Goal: Task Accomplishment & Management: Manage account settings

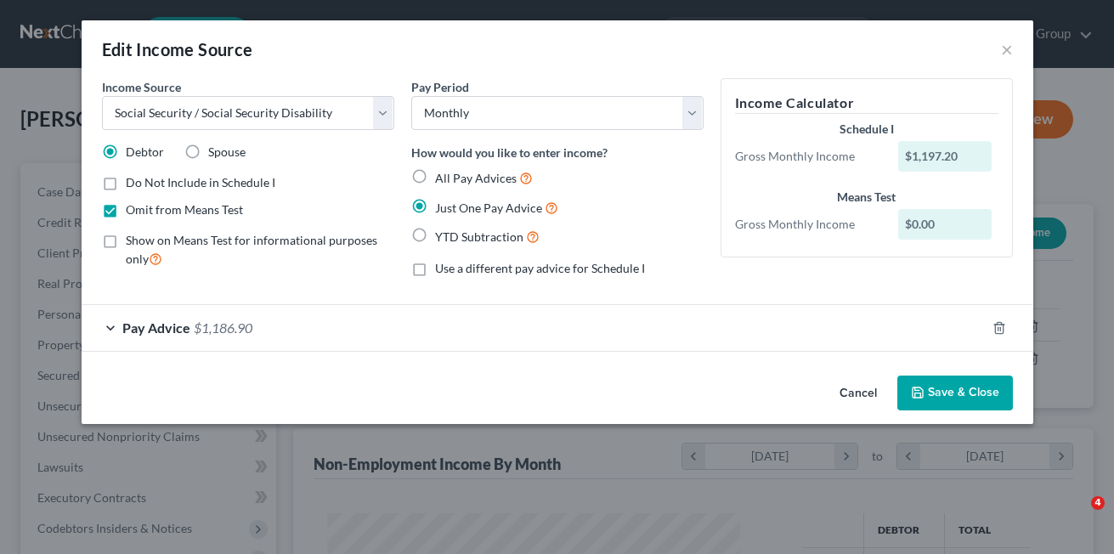
select select "4"
select select "0"
click at [850, 393] on button "Cancel" at bounding box center [858, 394] width 65 height 34
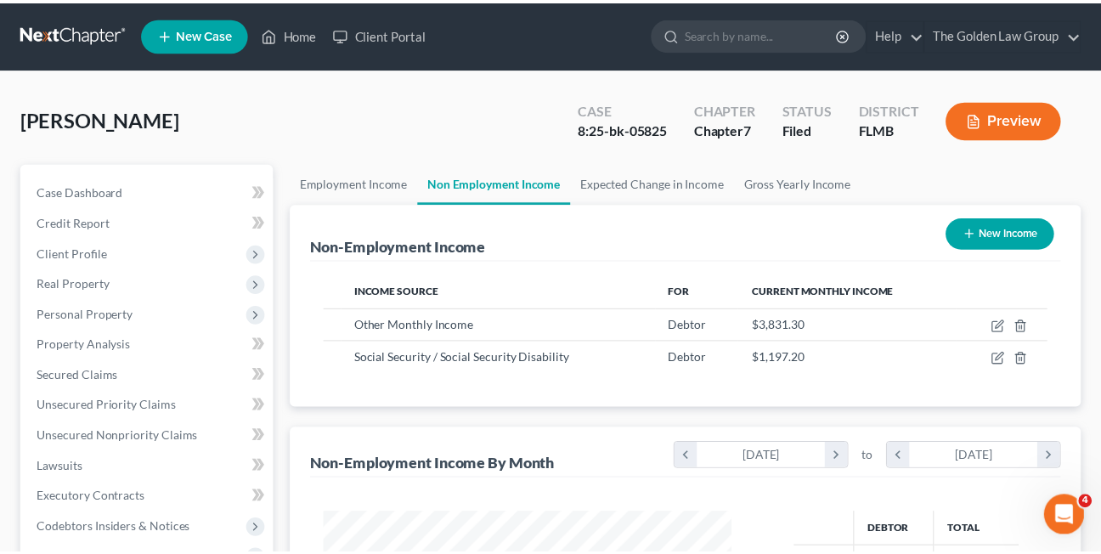
scroll to position [849381, 849243]
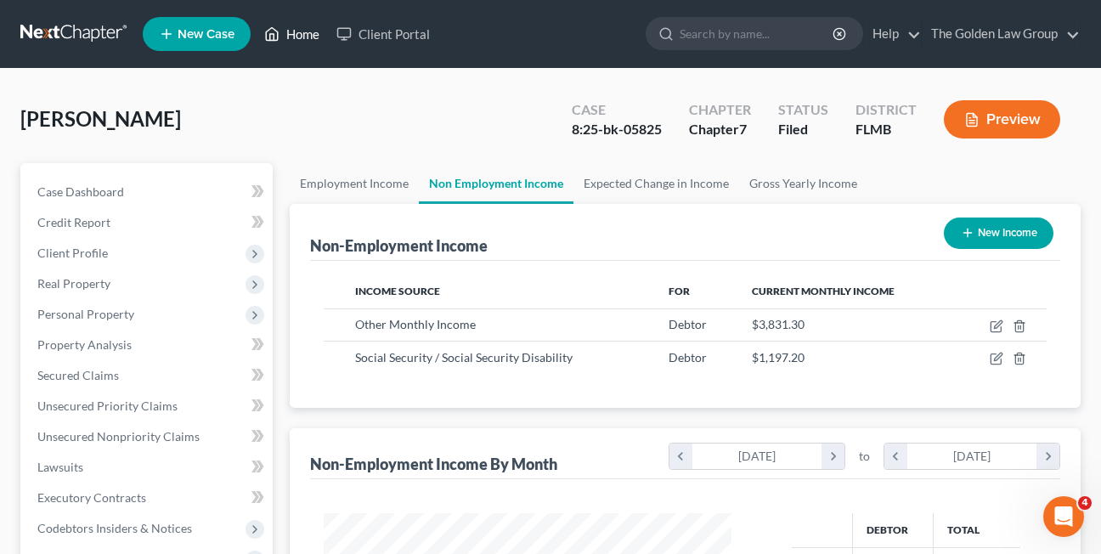
click at [291, 39] on link "Home" at bounding box center [292, 34] width 72 height 31
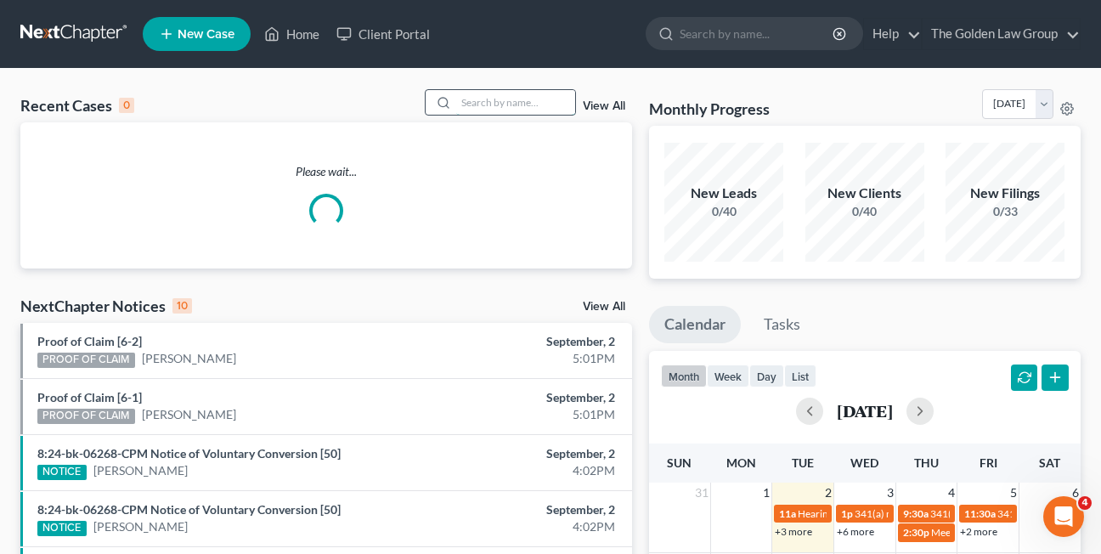
click at [486, 100] on input "search" at bounding box center [515, 102] width 119 height 25
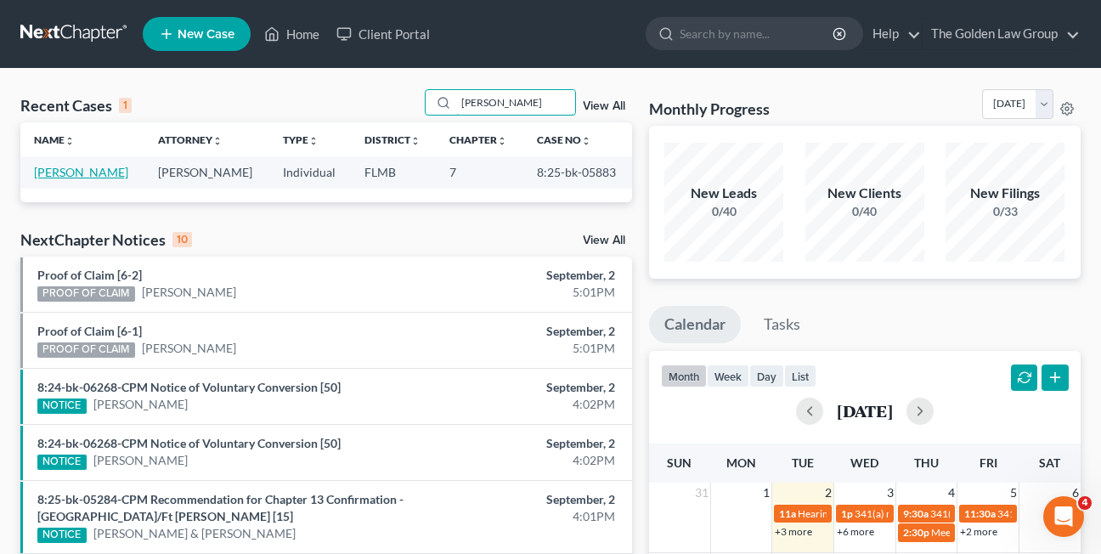
type input "[PERSON_NAME]"
click at [86, 174] on link "[PERSON_NAME]" at bounding box center [81, 172] width 94 height 14
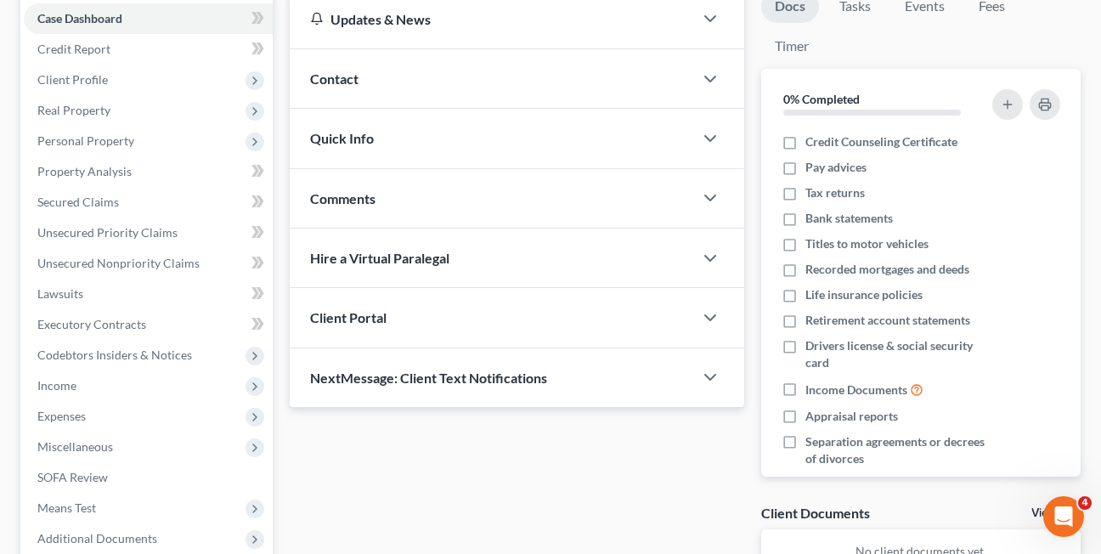
scroll to position [179, 0]
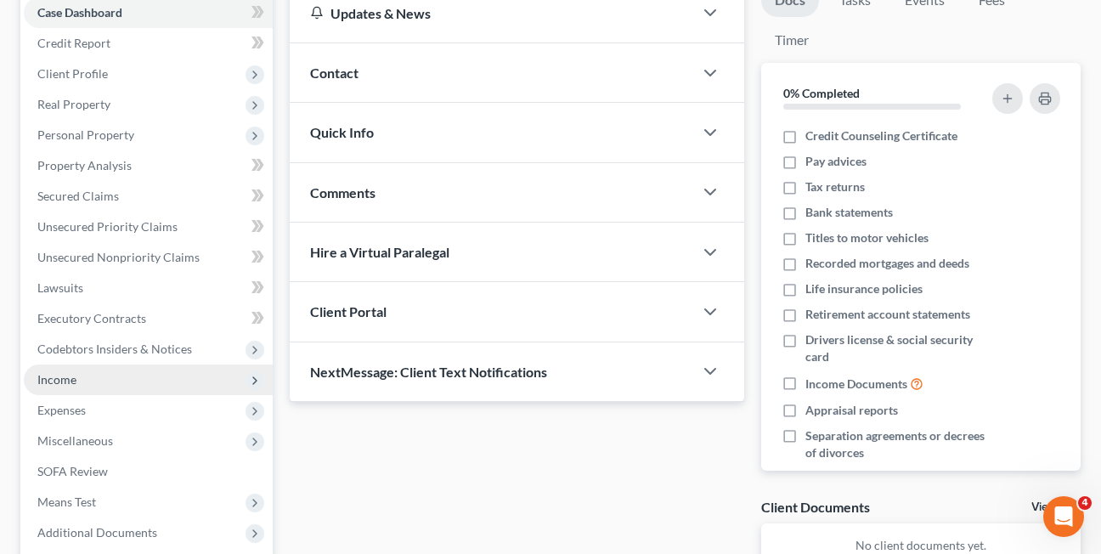
click at [59, 385] on span "Income" at bounding box center [56, 379] width 39 height 14
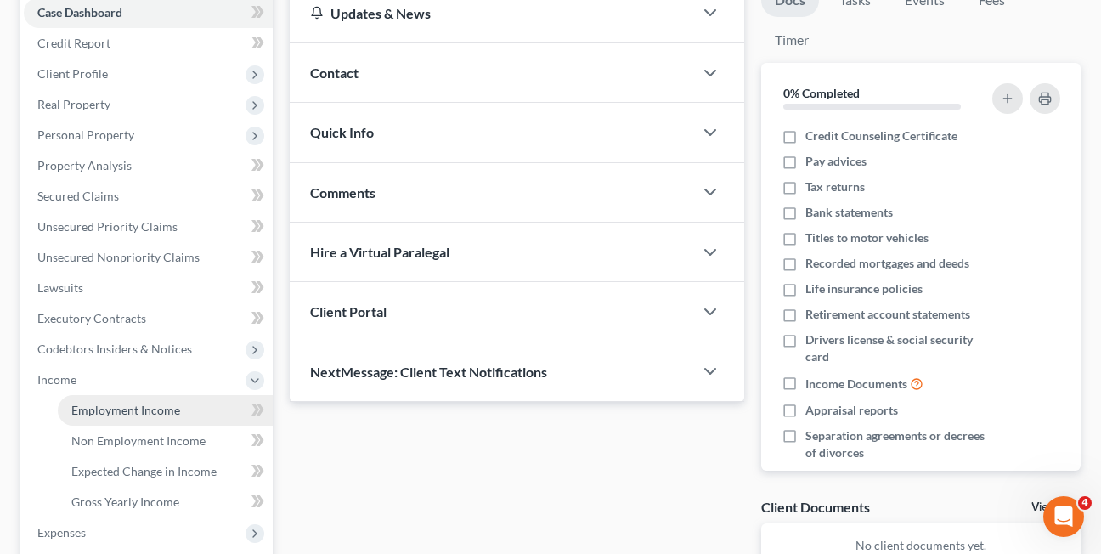
click at [121, 416] on span "Employment Income" at bounding box center [125, 410] width 109 height 14
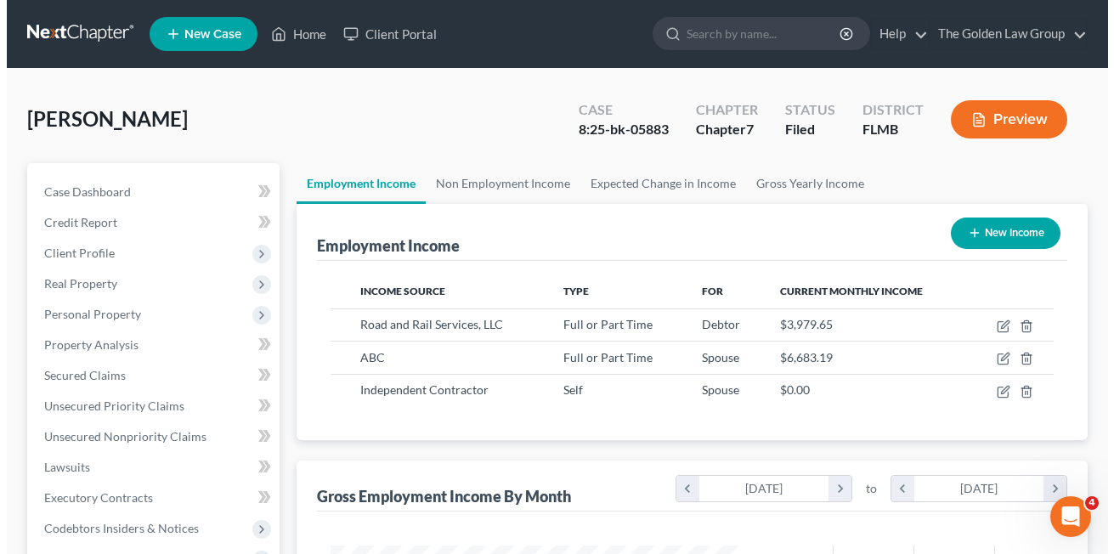
scroll to position [305, 442]
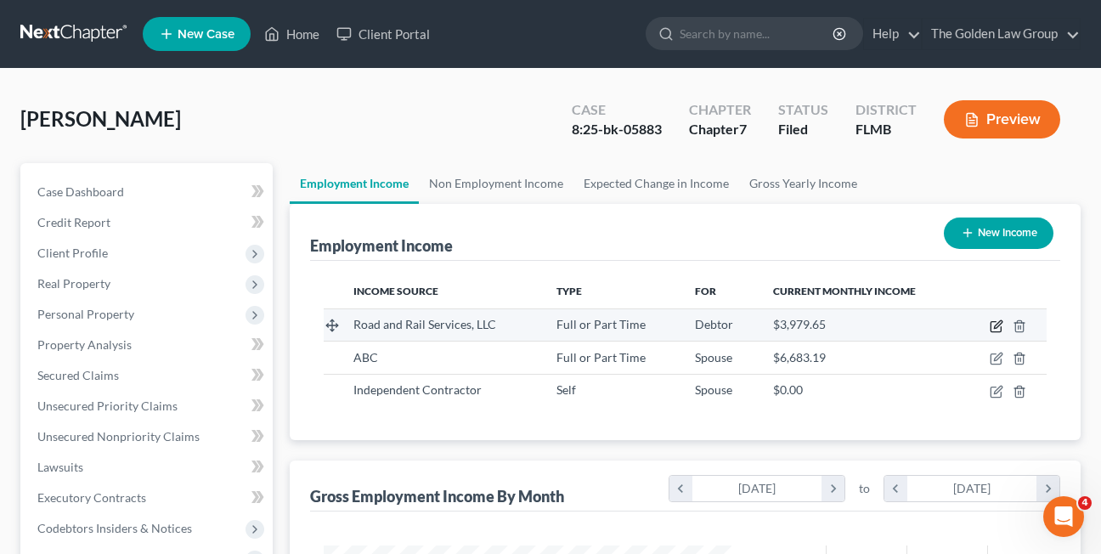
click at [995, 327] on icon "button" at bounding box center [998, 324] width 8 height 8
select select "0"
select select "18"
select select "3"
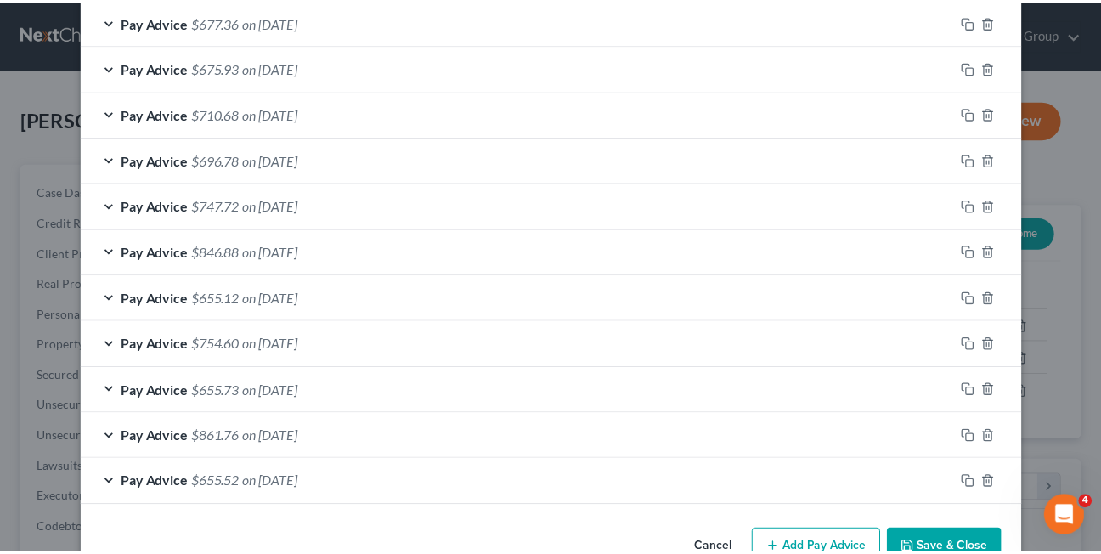
scroll to position [1314, 0]
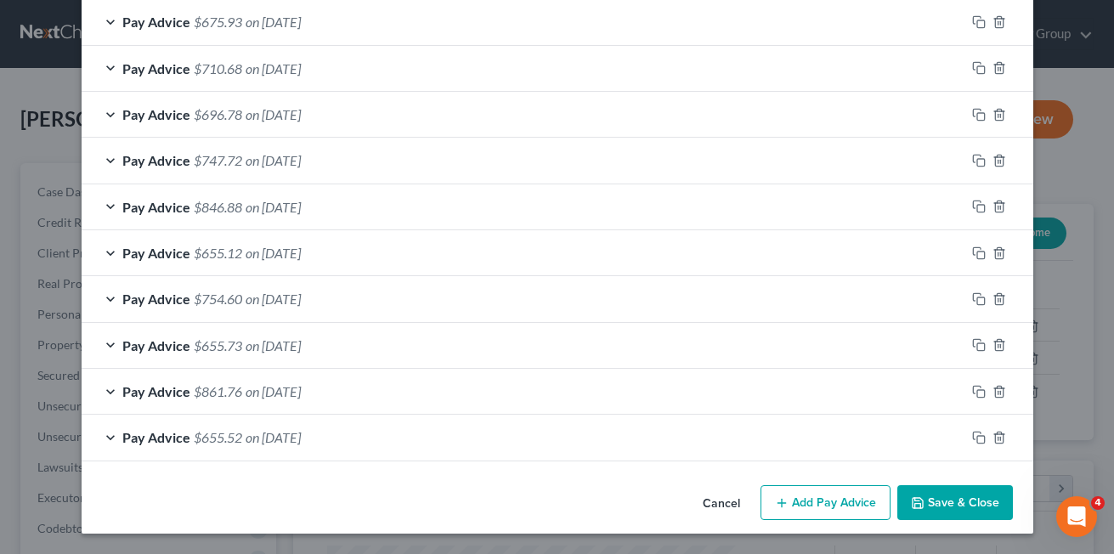
click at [714, 500] on button "Cancel" at bounding box center [721, 504] width 65 height 34
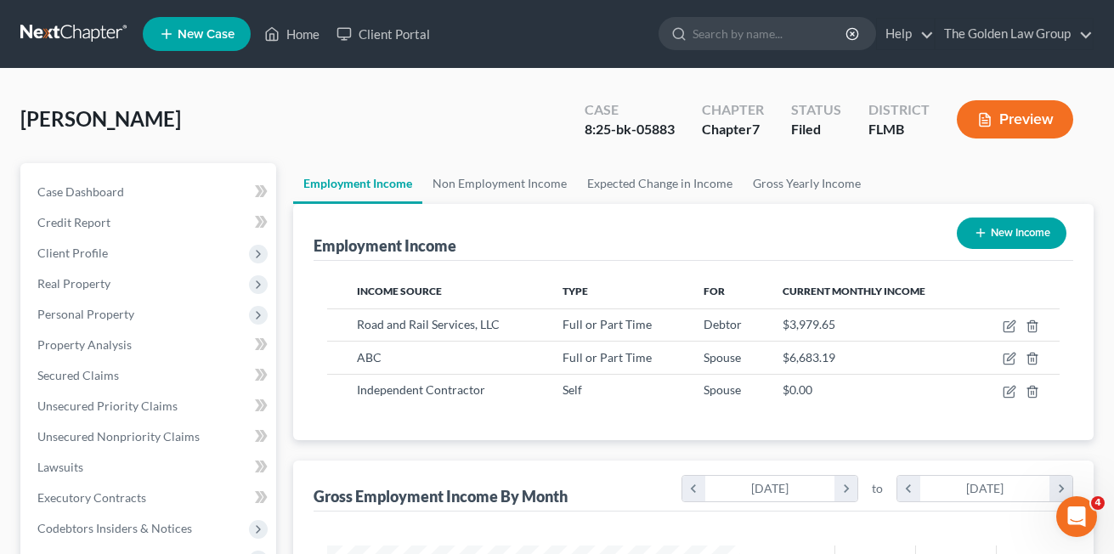
scroll to position [849381, 849243]
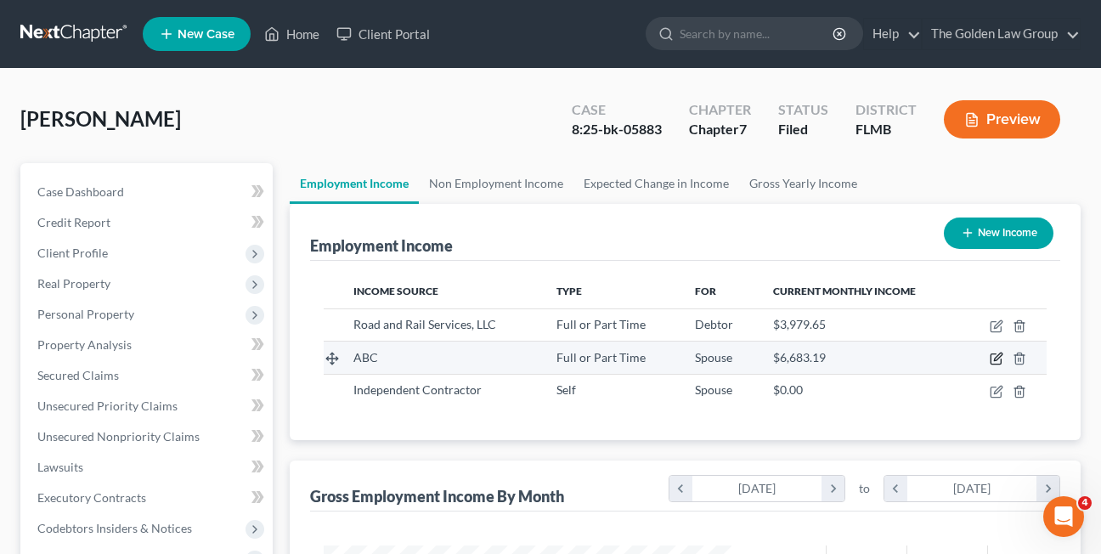
click at [994, 357] on icon "button" at bounding box center [997, 359] width 14 height 14
select select "0"
select select "2"
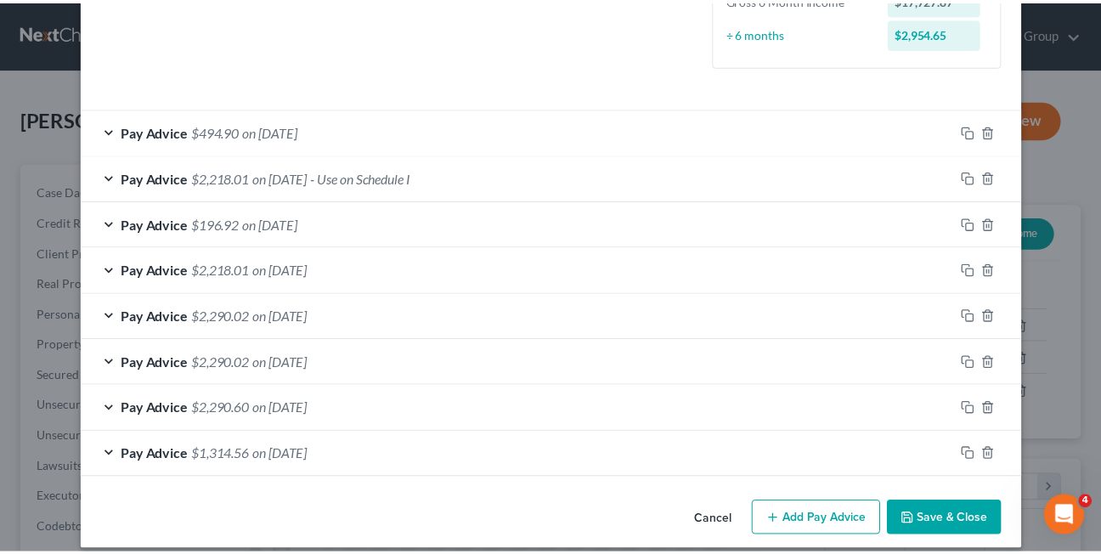
scroll to position [486, 0]
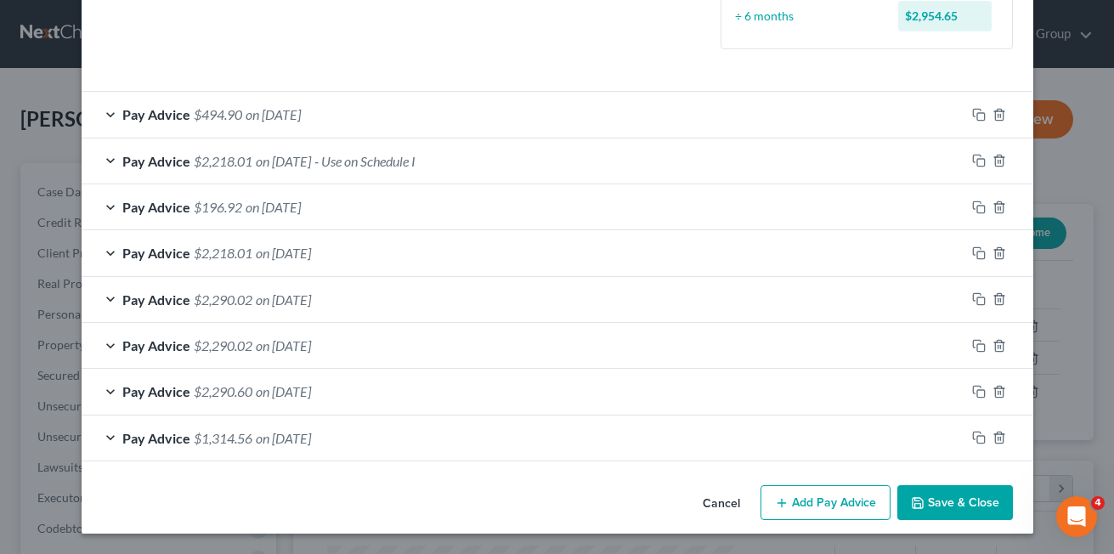
click at [122, 513] on div "Cancel Add Pay Advice Save & Close" at bounding box center [558, 506] width 952 height 56
click at [704, 501] on button "Cancel" at bounding box center [721, 504] width 65 height 34
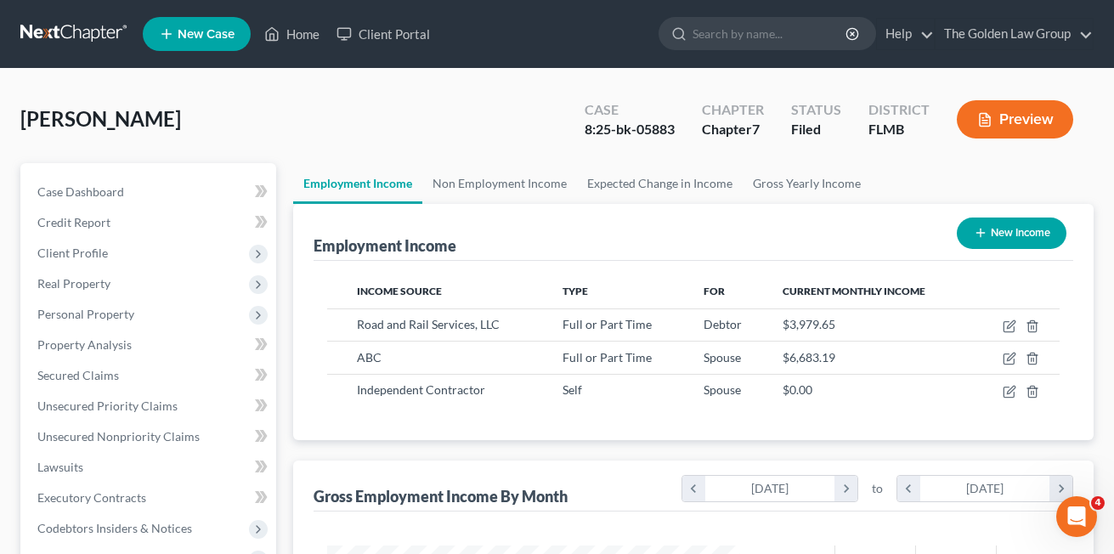
scroll to position [849381, 849243]
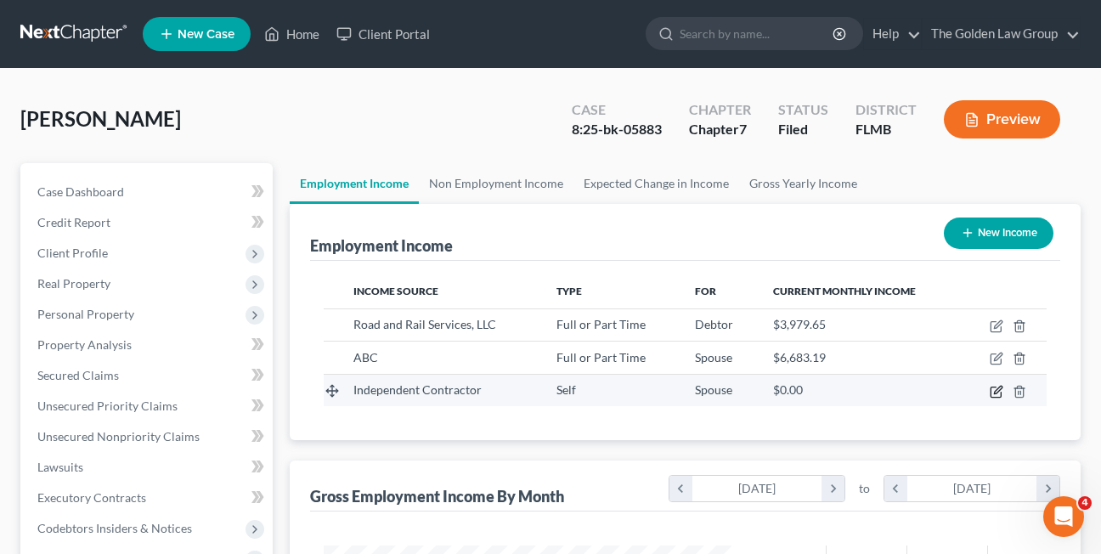
click at [996, 387] on icon "button" at bounding box center [996, 392] width 10 height 10
select select "1"
select select "0"
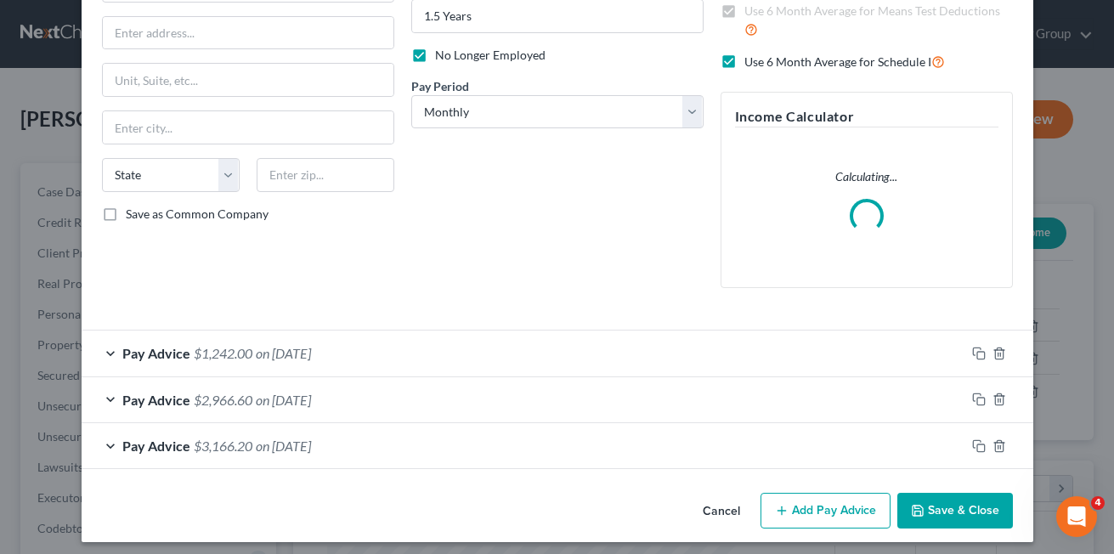
scroll to position [201, 0]
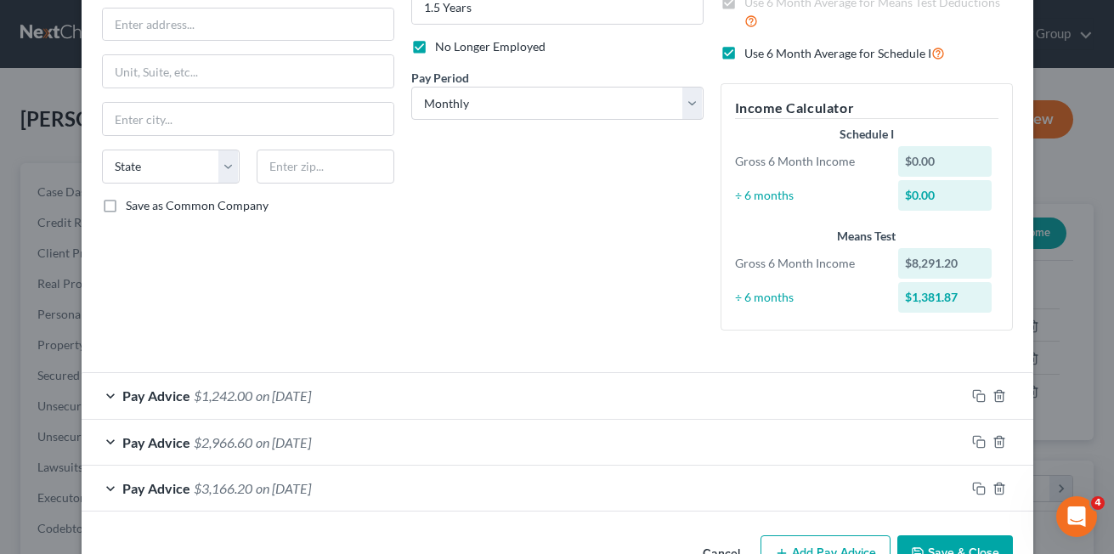
click at [105, 269] on div "Employment Type * Select Full or [DEMOGRAPHIC_DATA] Employment Self Employment …" at bounding box center [247, 110] width 309 height 467
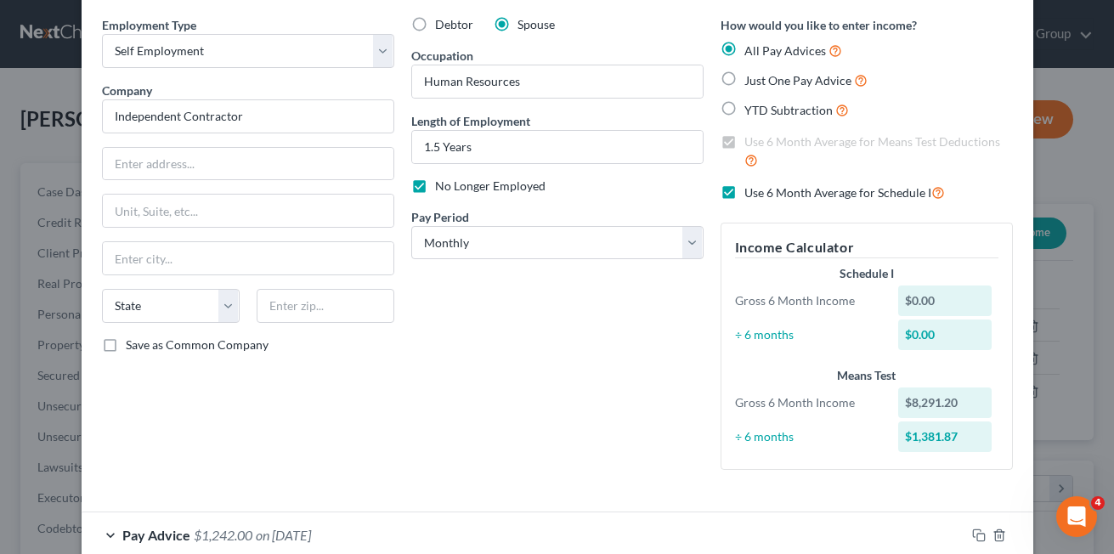
scroll to position [60, 0]
